Goal: Task Accomplishment & Management: Use online tool/utility

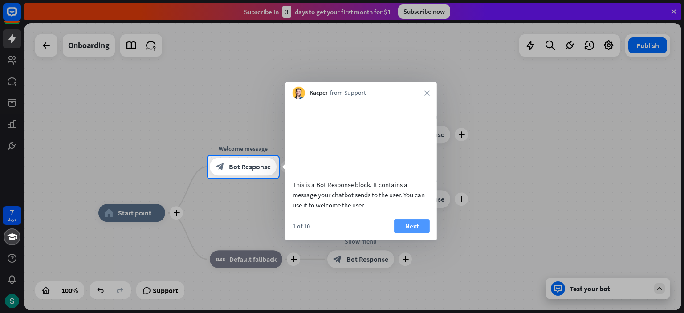
click at [407, 233] on button "Next" at bounding box center [412, 226] width 36 height 14
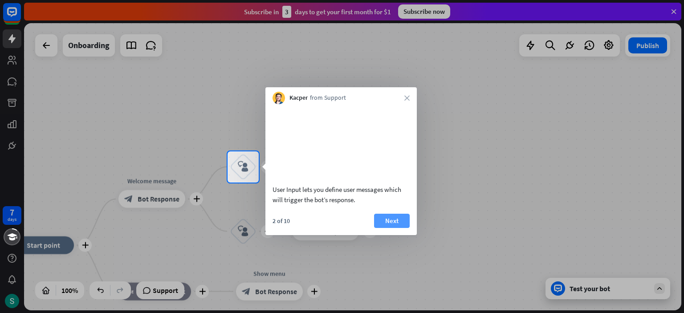
click at [387, 228] on button "Next" at bounding box center [392, 221] width 36 height 14
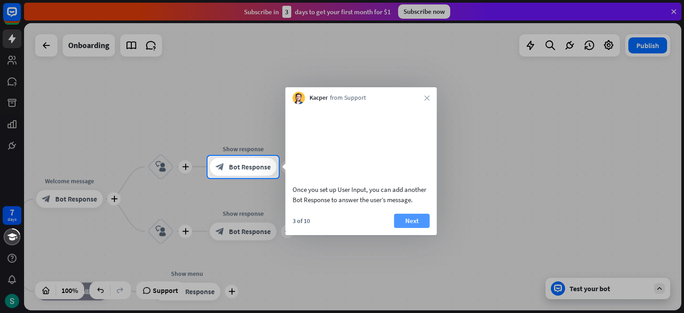
click at [409, 228] on button "Next" at bounding box center [412, 221] width 36 height 14
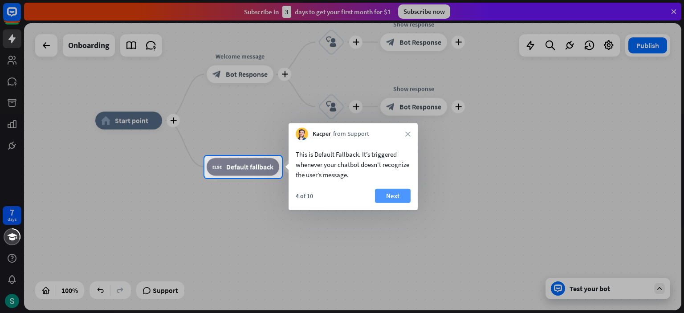
click at [394, 191] on button "Next" at bounding box center [393, 196] width 36 height 14
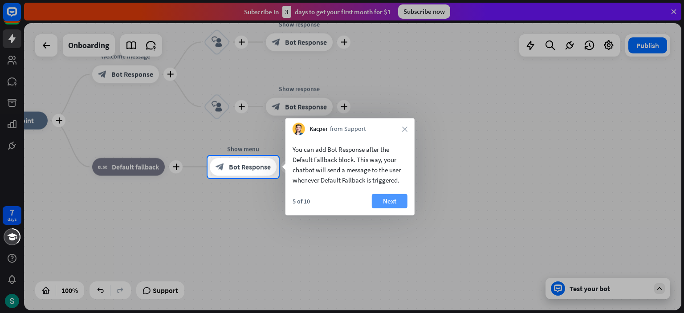
click at [395, 201] on button "Next" at bounding box center [390, 201] width 36 height 14
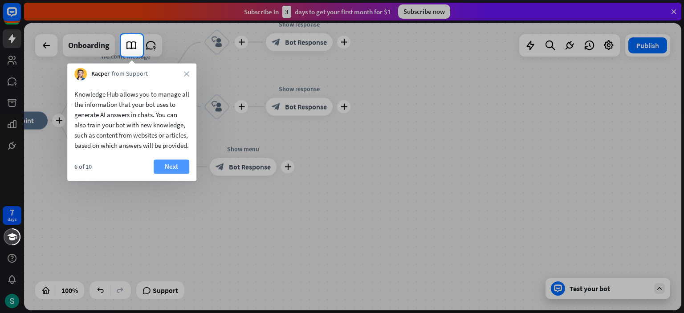
click at [172, 174] on button "Next" at bounding box center [172, 166] width 36 height 14
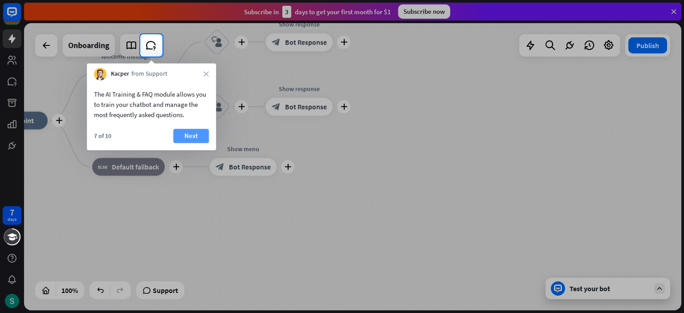
click at [185, 134] on button "Next" at bounding box center [191, 136] width 36 height 14
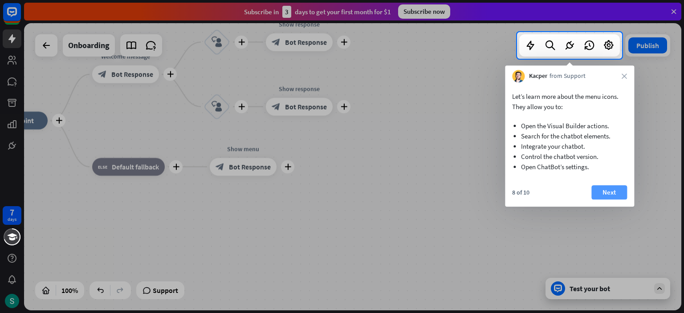
click at [609, 190] on button "Next" at bounding box center [609, 192] width 36 height 14
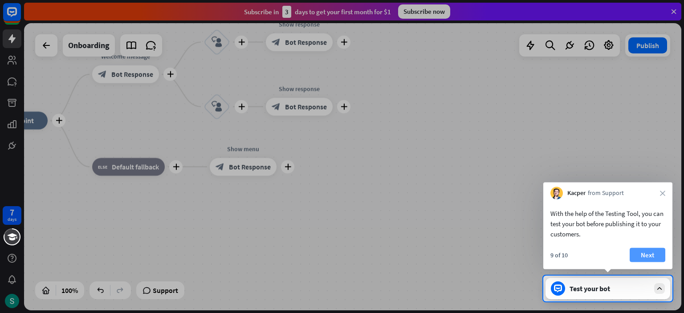
click at [650, 255] on button "Next" at bounding box center [648, 255] width 36 height 14
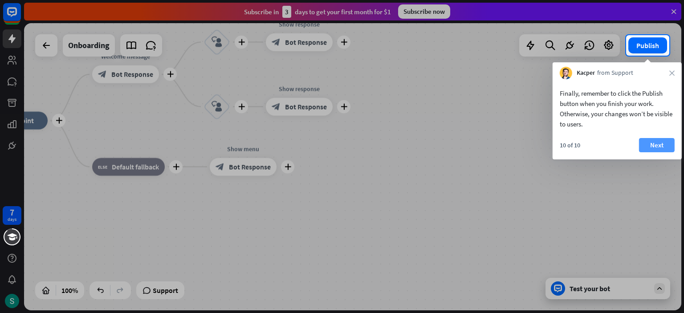
click at [665, 142] on button "Next" at bounding box center [657, 145] width 36 height 14
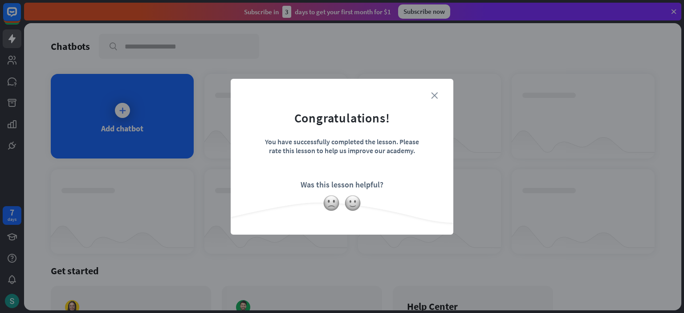
click at [434, 95] on icon "close" at bounding box center [434, 95] width 7 height 7
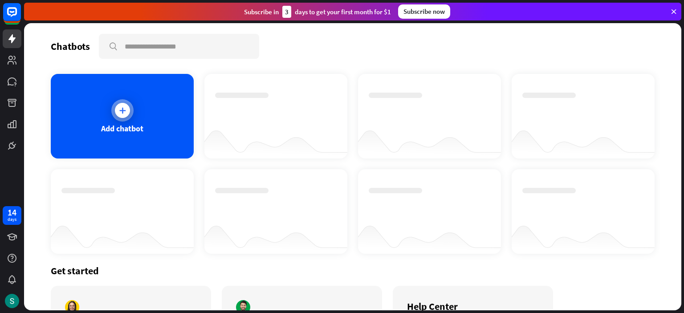
click at [114, 100] on div "Add chatbot" at bounding box center [122, 116] width 143 height 85
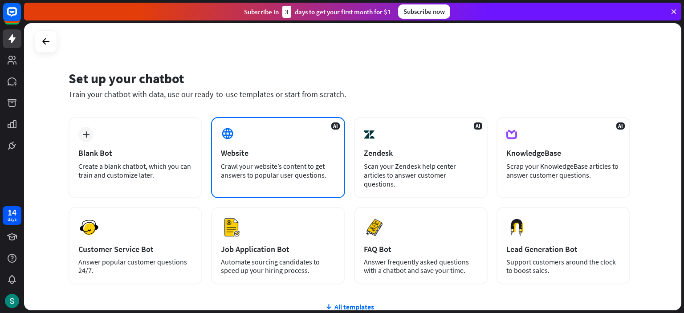
click at [263, 146] on div "AI Website Crawl your website’s content to get answers to popular user question…" at bounding box center [278, 157] width 134 height 81
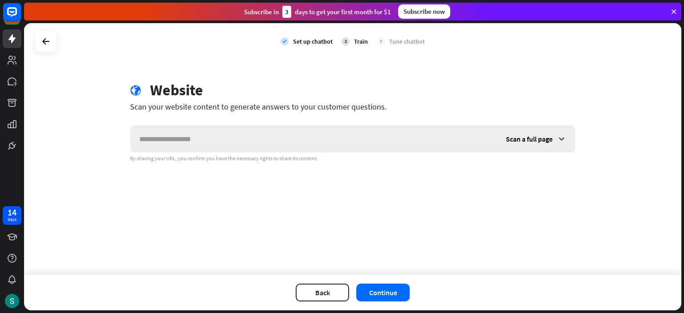
type input "**********"
click at [526, 138] on span "Scan a full page" at bounding box center [529, 138] width 47 height 9
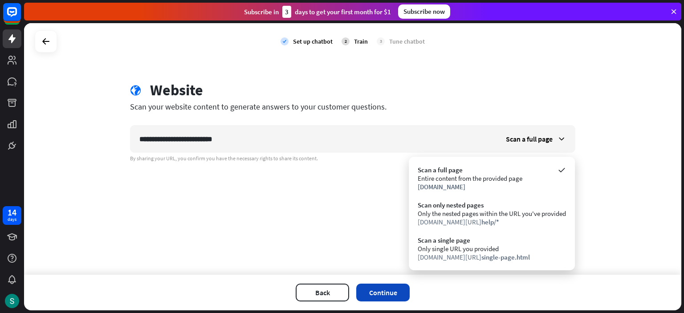
click at [390, 290] on button "Continue" at bounding box center [382, 293] width 53 height 18
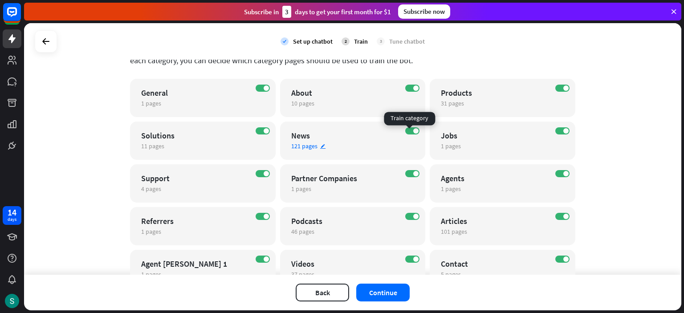
scroll to position [89, 0]
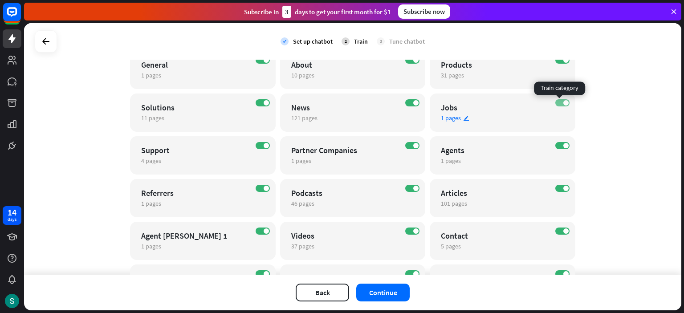
click at [563, 103] on span at bounding box center [565, 102] width 5 height 5
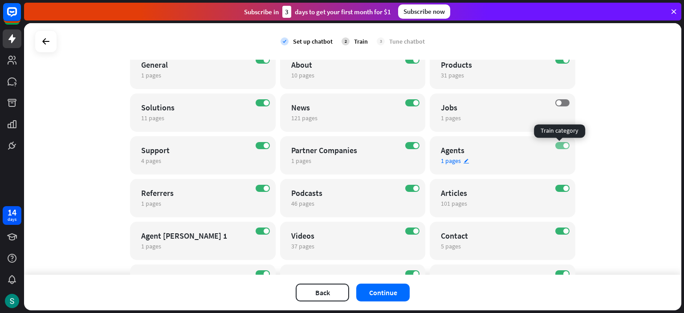
click at [563, 143] on span at bounding box center [565, 145] width 5 height 5
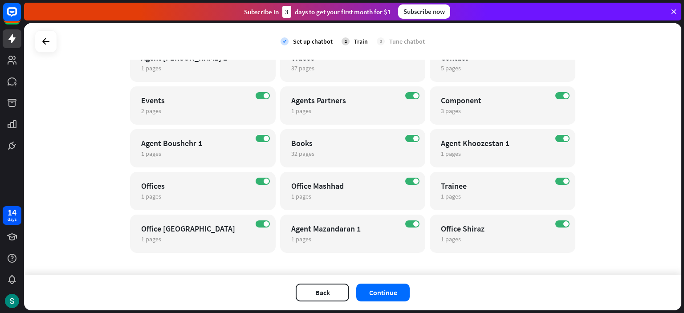
scroll to position [273, 0]
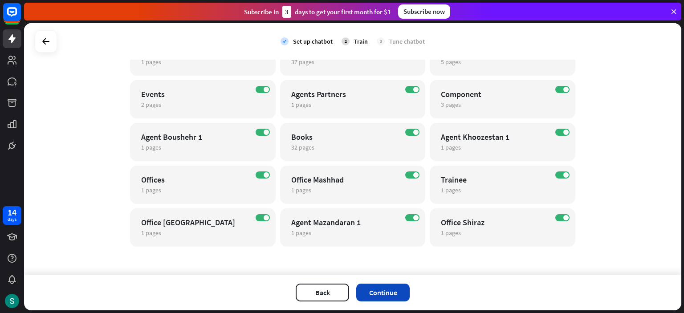
click at [395, 288] on button "Continue" at bounding box center [382, 293] width 53 height 18
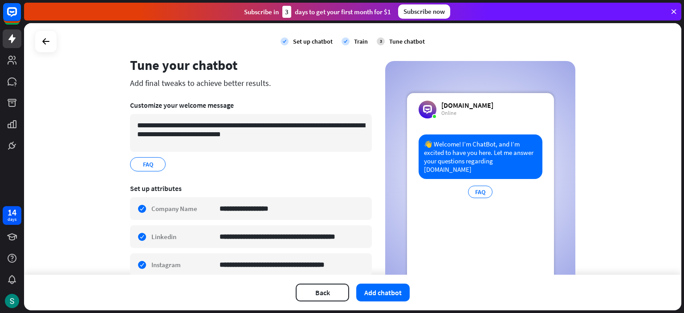
scroll to position [0, 0]
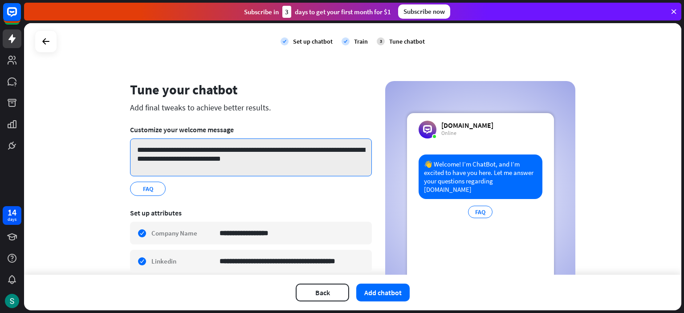
click at [185, 154] on textarea "**********" at bounding box center [251, 157] width 242 height 38
click at [135, 147] on textarea "**********" at bounding box center [251, 157] width 242 height 38
drag, startPoint x: 135, startPoint y: 147, endPoint x: 299, endPoint y: 164, distance: 164.7
click at [299, 164] on textarea "**********" at bounding box center [251, 157] width 242 height 38
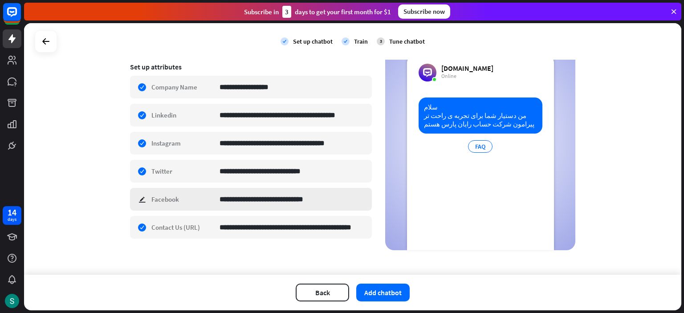
scroll to position [147, 0]
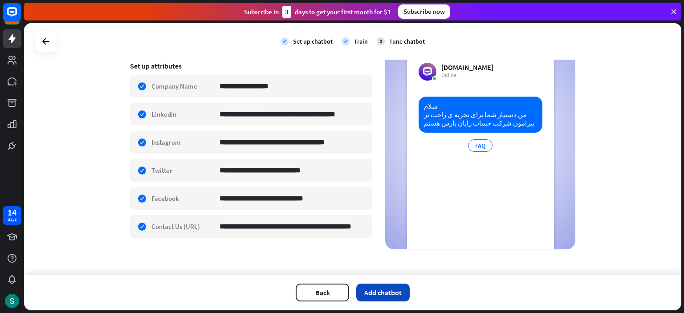
type textarea "**********"
click at [397, 291] on button "Add chatbot" at bounding box center [382, 293] width 53 height 18
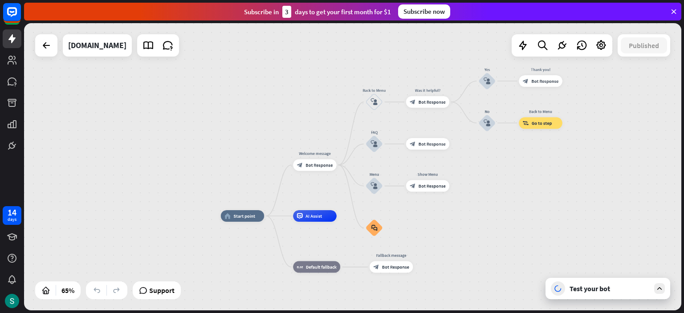
click at [661, 291] on icon at bounding box center [660, 289] width 8 height 8
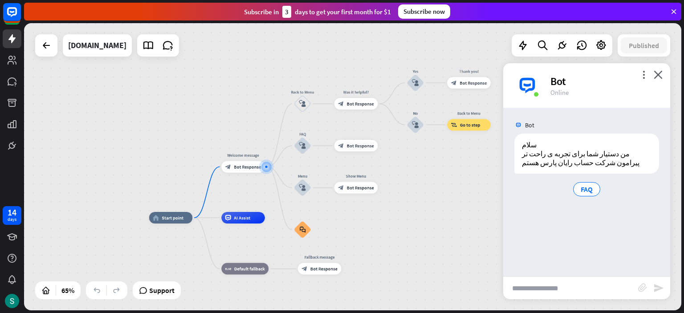
click at [555, 293] on input "text" at bounding box center [570, 288] width 135 height 22
type input "****"
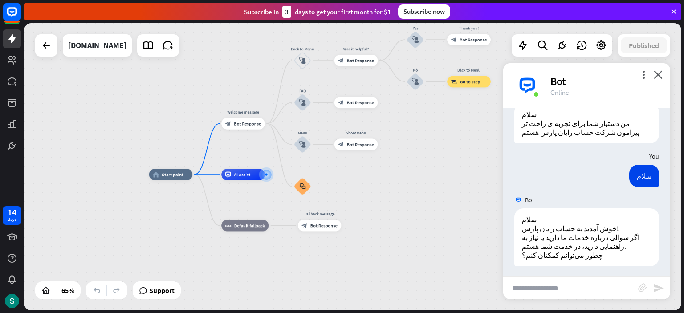
scroll to position [33, 0]
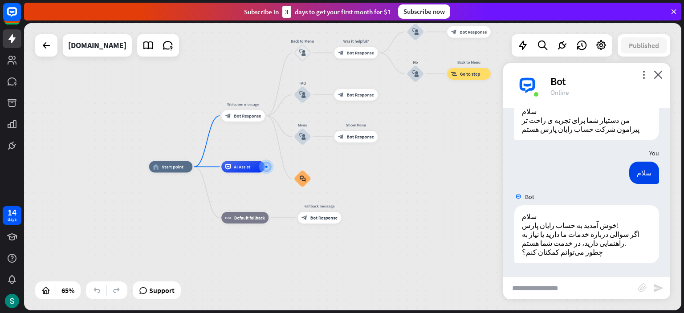
click at [594, 290] on input "text" at bounding box center [570, 288] width 135 height 22
type input "**********"
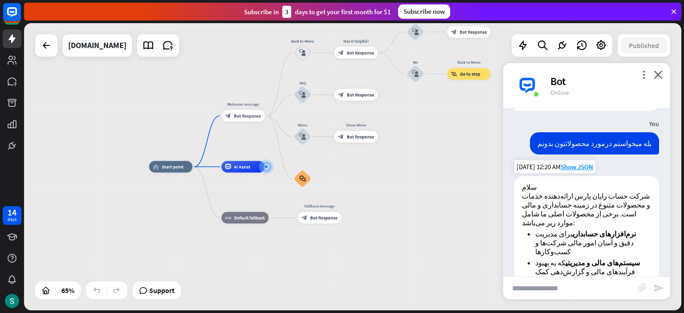
scroll to position [183, 0]
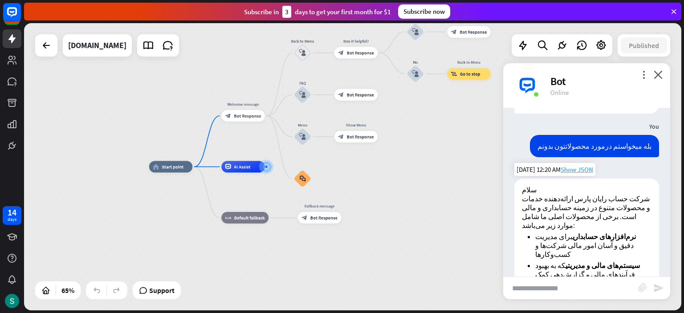
click at [584, 171] on span "Show JSON" at bounding box center [577, 169] width 33 height 8
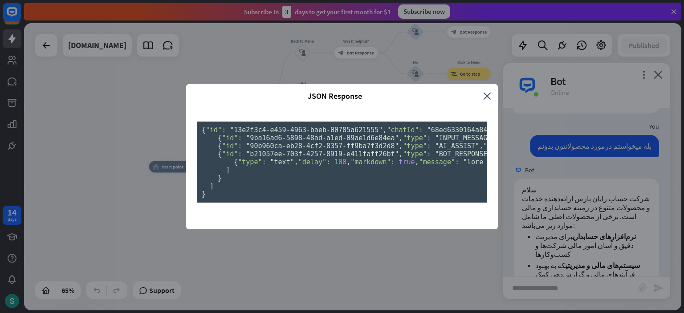
scroll to position [0, 0]
click at [485, 91] on icon "close" at bounding box center [487, 96] width 8 height 10
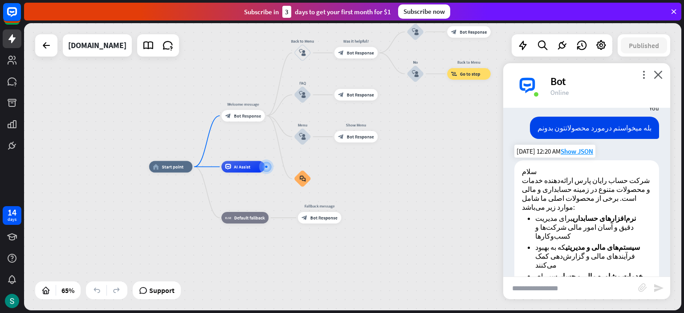
scroll to position [272, 0]
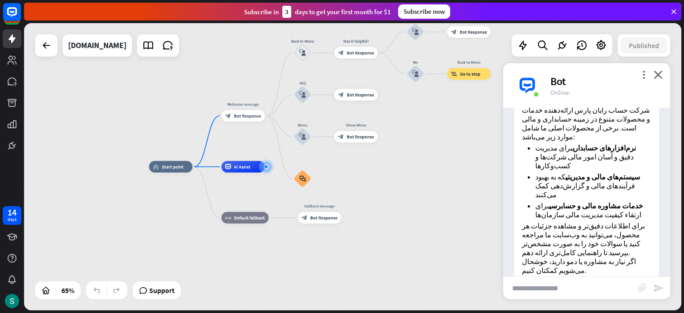
click at [566, 286] on input "text" at bounding box center [570, 288] width 135 height 22
type input "**********"
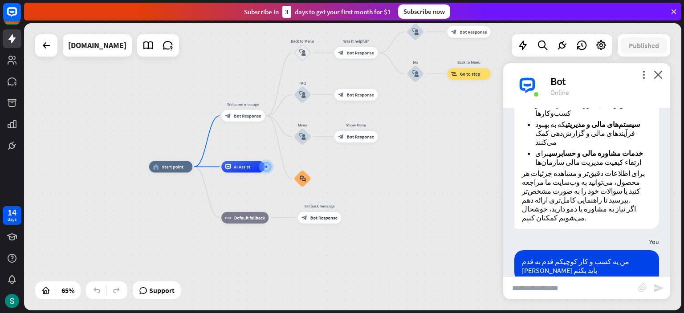
scroll to position [677, 0]
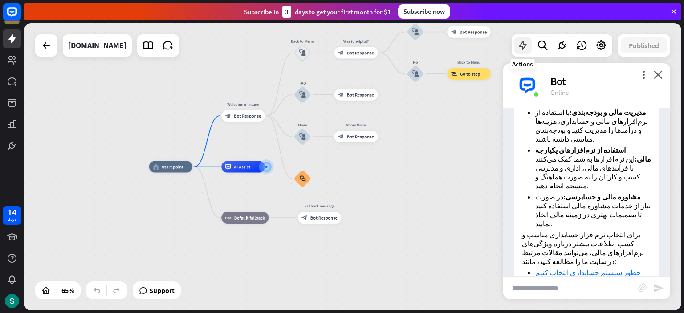
click at [522, 46] on icon at bounding box center [523, 46] width 12 height 12
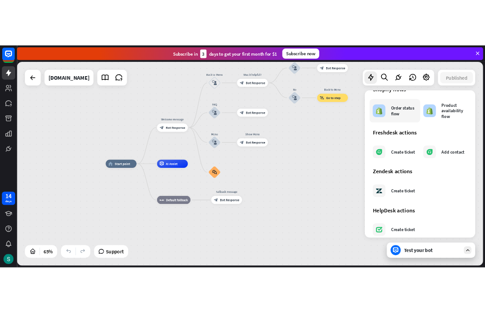
scroll to position [510, 0]
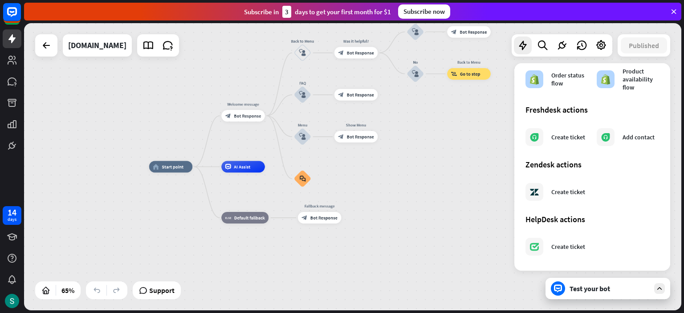
click at [339, 256] on div "home_2 Start point Welcome message block_bot_response Bot Response Back to Menu…" at bounding box center [362, 260] width 427 height 187
